Goal: Task Accomplishment & Management: Use online tool/utility

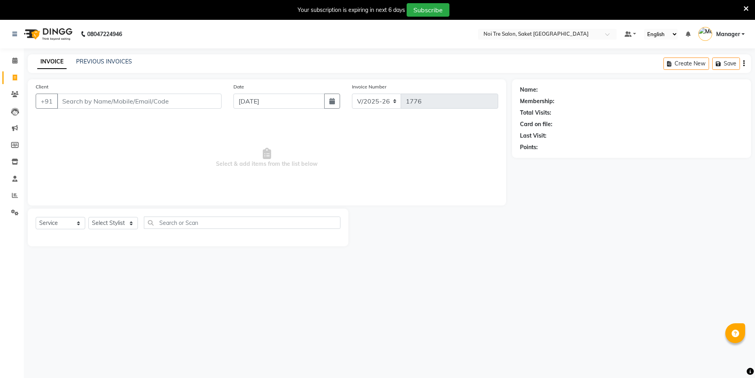
select select "4899"
select select "service"
click at [109, 107] on input "Client" at bounding box center [139, 101] width 164 height 15
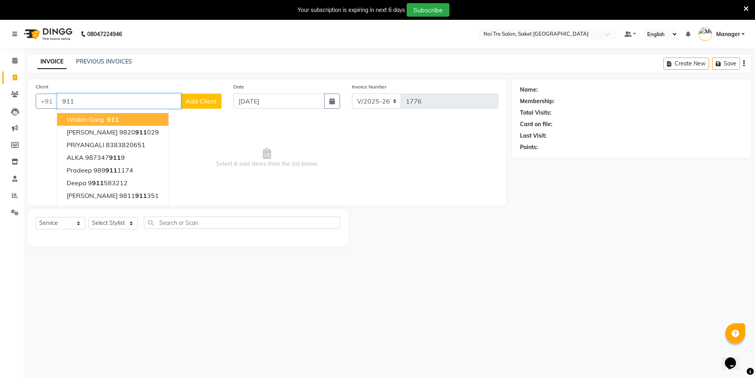
click at [110, 119] on span "911" at bounding box center [113, 119] width 12 height 8
type input "911"
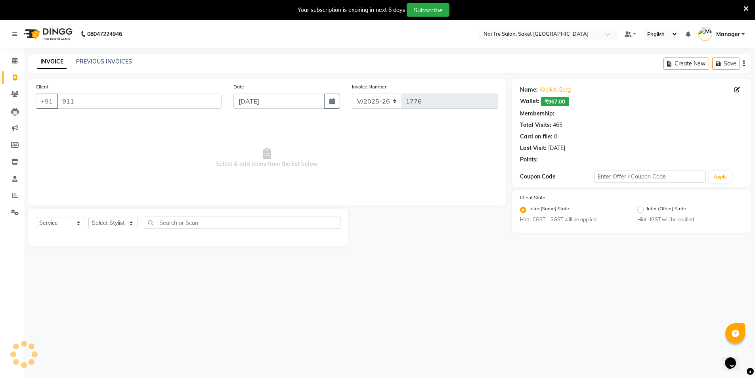
select select "1: Object"
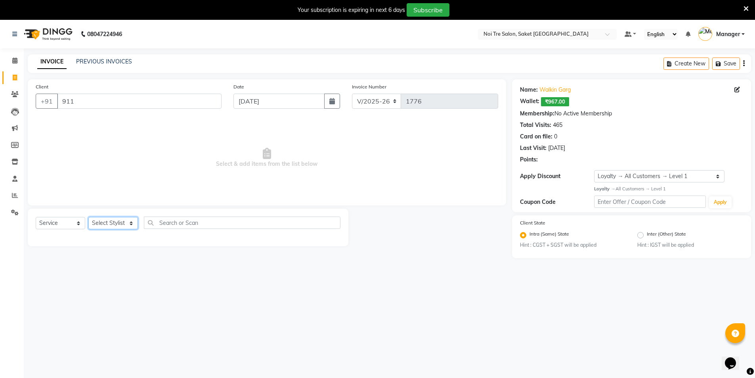
click at [113, 218] on select "Select Stylist AMIT [PERSON_NAME] [PERSON_NAME] Manager [PERSON_NAME] [PERSON_N…" at bounding box center [113, 223] width 50 height 12
select select "53770"
click at [88, 217] on select "Select Stylist AMIT [PERSON_NAME] [PERSON_NAME] Manager [PERSON_NAME] [PERSON_N…" at bounding box center [113, 223] width 50 height 12
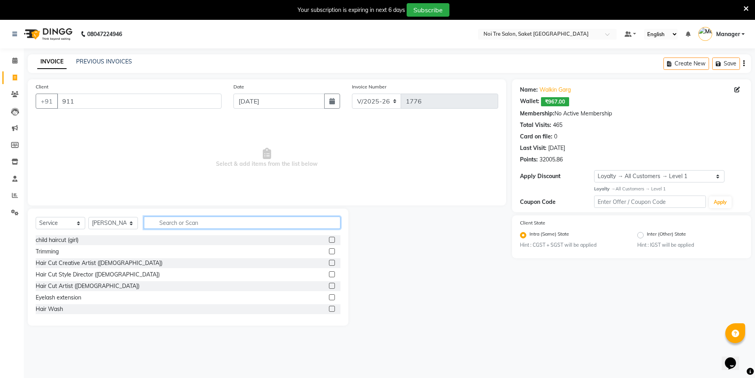
click at [186, 223] on input "text" at bounding box center [242, 222] width 197 height 12
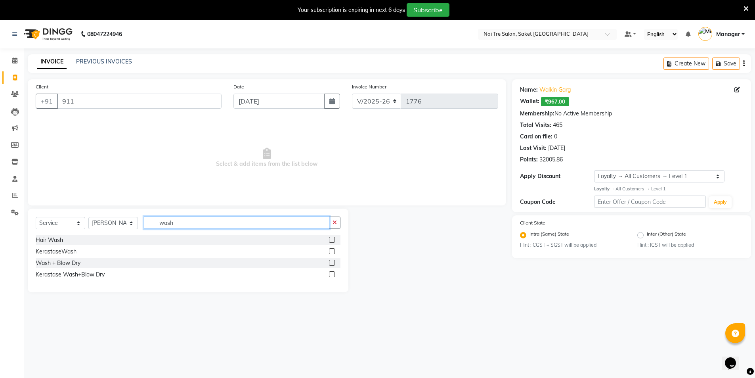
type input "wash"
click at [333, 238] on label at bounding box center [332, 240] width 6 height 6
click at [333, 238] on input "checkbox" at bounding box center [331, 239] width 5 height 5
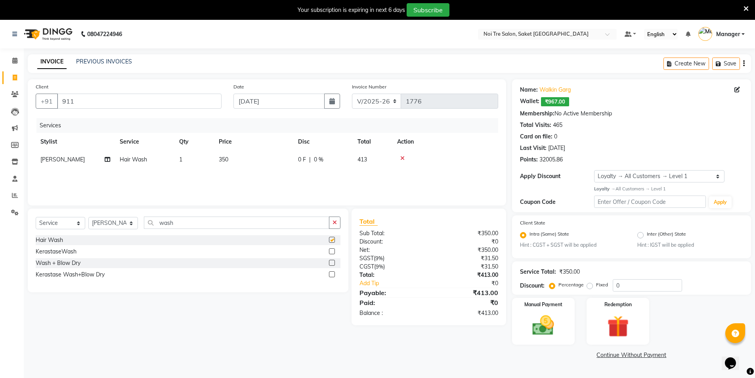
checkbox input "false"
click at [222, 157] on span "350" at bounding box center [224, 159] width 10 height 7
select select "53770"
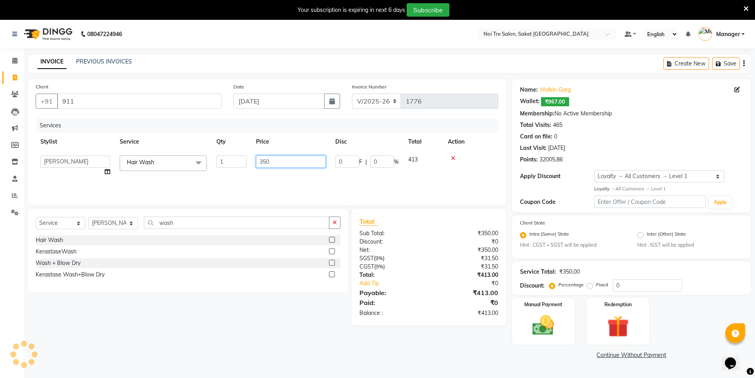
click at [233, 162] on tr "AMIT [PERSON_NAME] [PERSON_NAME] Manager [PERSON_NAME] [PERSON_NAME] [PERSON_NA…" at bounding box center [267, 166] width 463 height 30
type input "250"
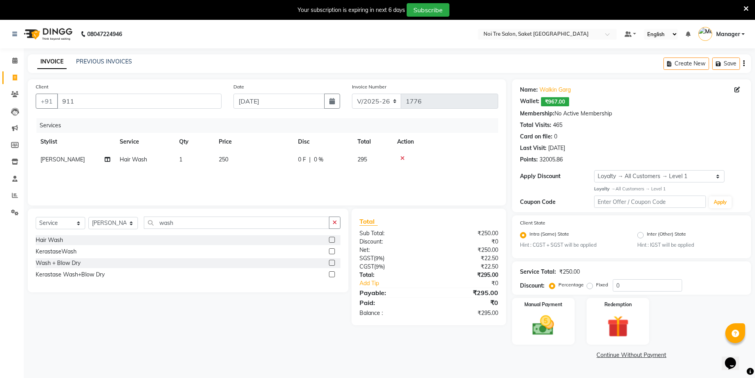
click at [237, 182] on div "Services Stylist Service Qty Price Disc Total Action salman Hair Wash 1 250 0 F…" at bounding box center [267, 157] width 463 height 79
click at [535, 333] on img at bounding box center [543, 325] width 36 height 26
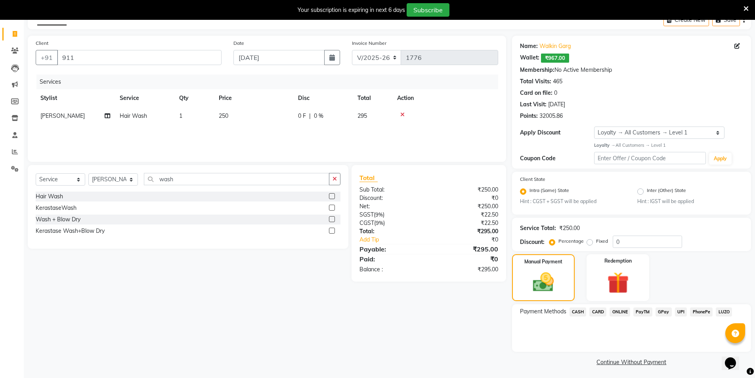
scroll to position [46, 0]
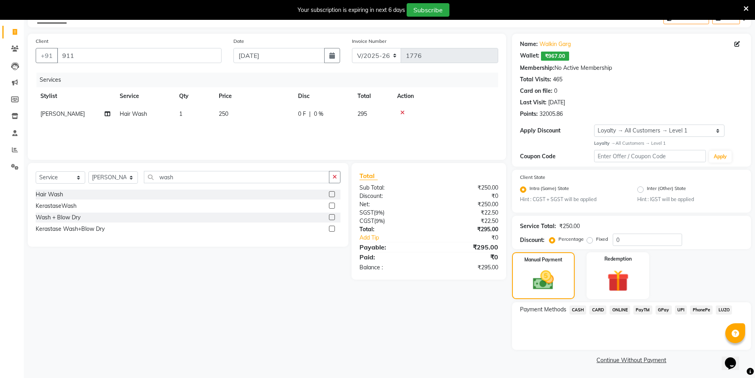
click at [574, 311] on span "CASH" at bounding box center [578, 309] width 17 height 9
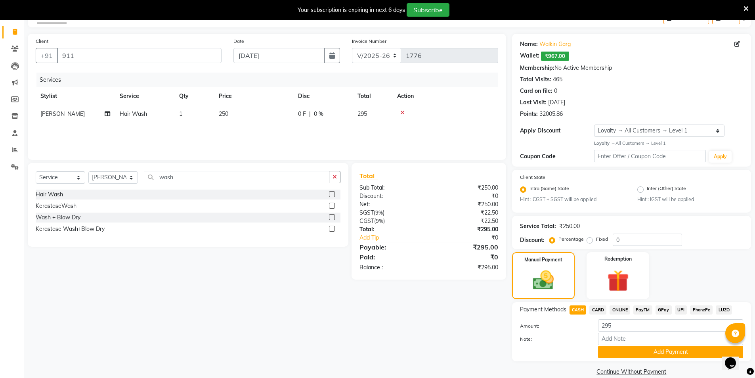
scroll to position [57, 0]
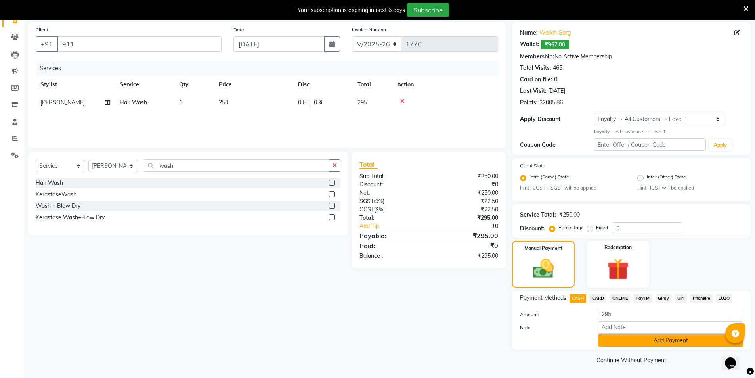
click at [615, 340] on button "Add Payment" at bounding box center [670, 340] width 145 height 12
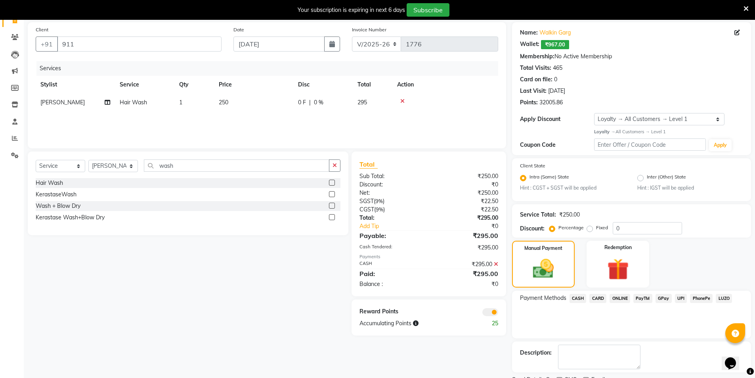
scroll to position [90, 0]
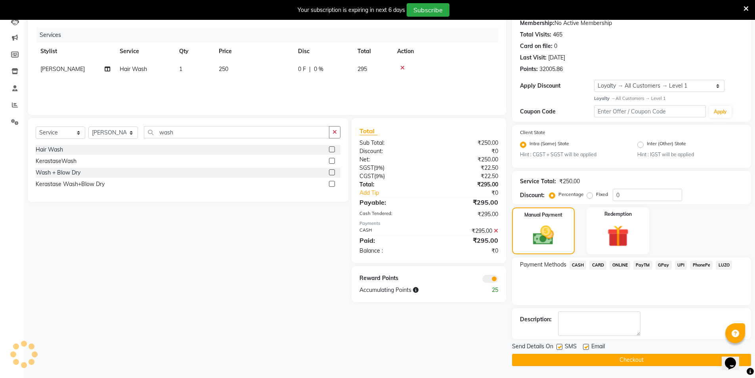
click at [614, 357] on button "Checkout" at bounding box center [631, 360] width 239 height 12
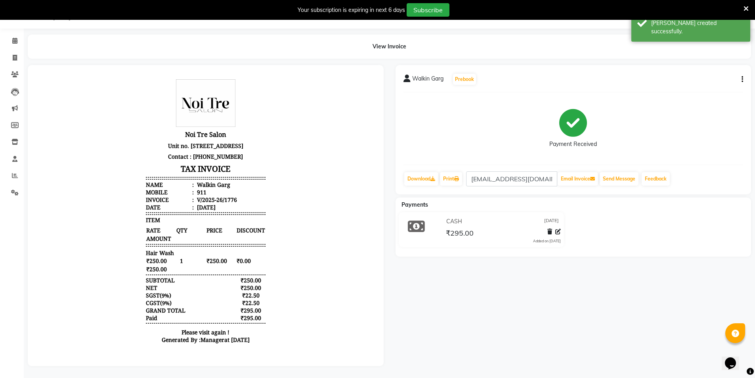
click at [22, 51] on div "View Invoice" at bounding box center [389, 46] width 735 height 24
click at [13, 54] on span at bounding box center [15, 58] width 14 height 9
select select "service"
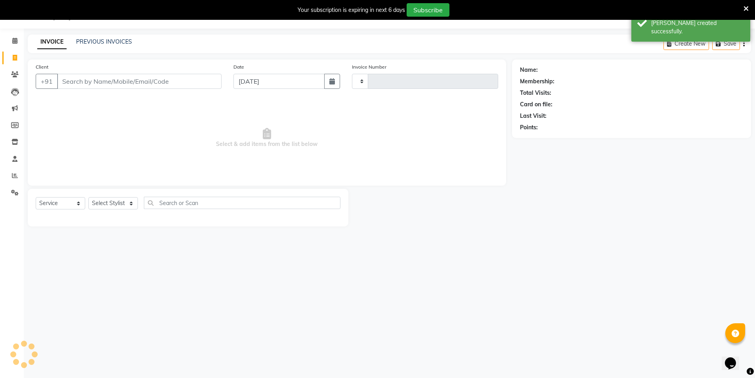
scroll to position [20, 0]
select select "4899"
type input "1777"
click at [88, 82] on input "Client" at bounding box center [139, 81] width 164 height 15
